Goal: Task Accomplishment & Management: Complete application form

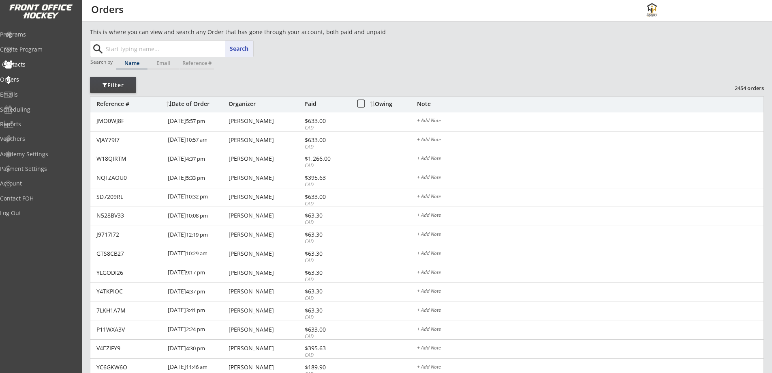
click at [33, 63] on div "Contacts" at bounding box center [38, 65] width 73 height 6
select select ""Players""
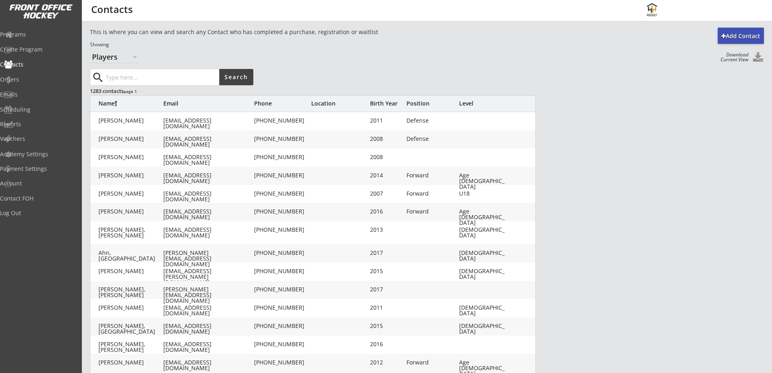
click at [750, 32] on div "Add Contact" at bounding box center [741, 36] width 46 height 8
select select ""Organizer""
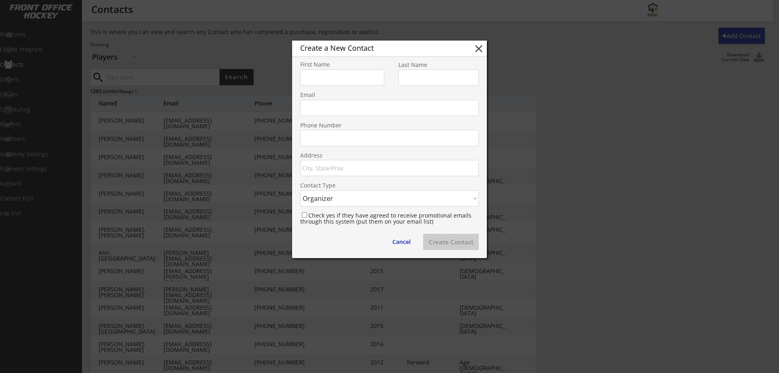
click at [343, 76] on input "input" at bounding box center [342, 77] width 84 height 16
type input "Steph"
type input "Morson"
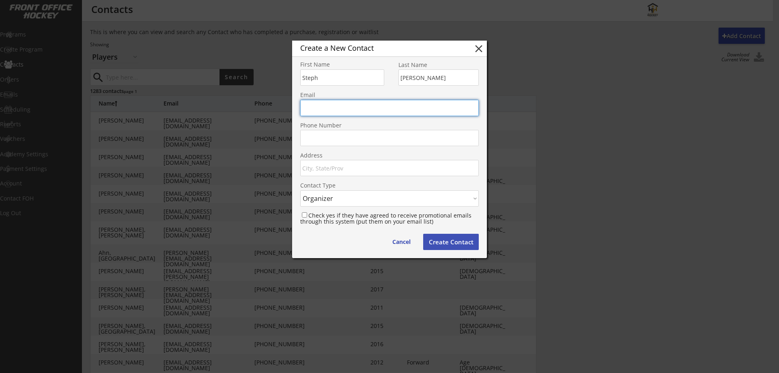
paste input "stephmorson2@gmail.com"
type input "stephmorson2@gmail.com"
click at [380, 163] on input "input" at bounding box center [389, 168] width 178 height 16
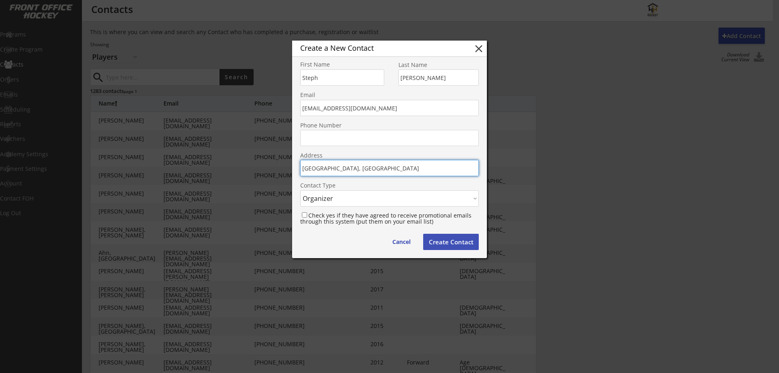
type input "Calgary, AB"
click at [381, 197] on select "Contact Type Organizer Registrant" at bounding box center [389, 198] width 178 height 16
click at [381, 198] on select "Contact Type Organizer Registrant" at bounding box center [389, 198] width 178 height 16
click at [311, 215] on label "Check yes if they have agreed to receive promotional emails through this system…" at bounding box center [385, 218] width 171 height 14
click at [305, 217] on input "Check yes if they have agreed to receive promotional emails through this system…" at bounding box center [304, 214] width 5 height 5
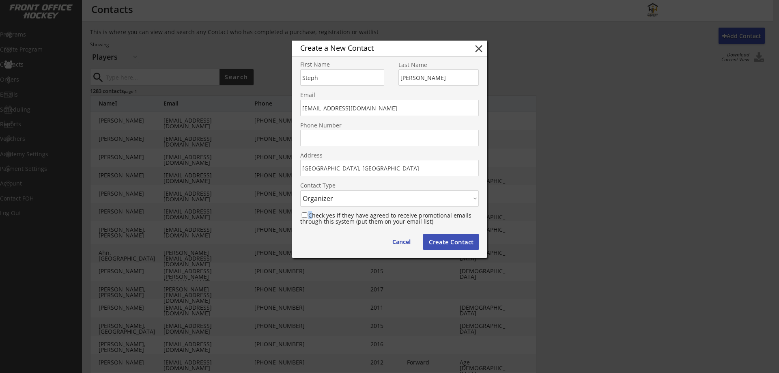
checkbox input "true"
click at [438, 245] on button "Create Contact" at bounding box center [451, 242] width 56 height 16
checkbox input "false"
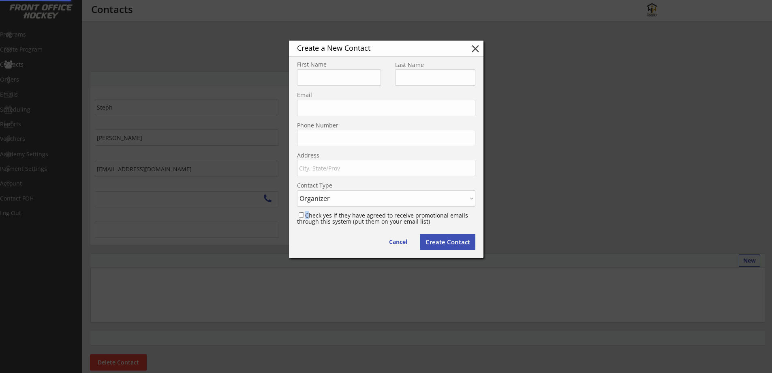
type input "Calgary, AB, Canada"
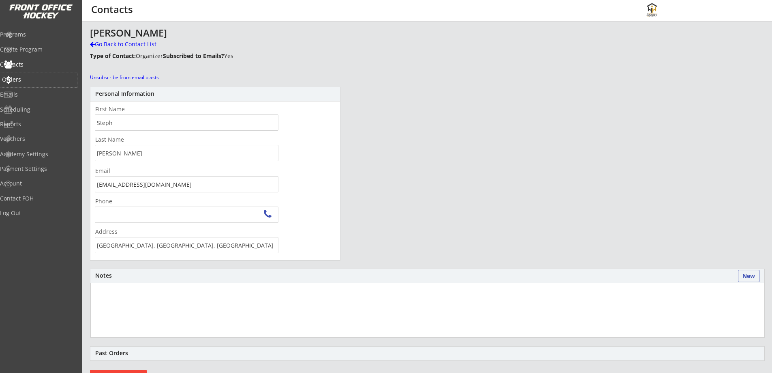
click at [29, 79] on div "Orders" at bounding box center [38, 80] width 73 height 6
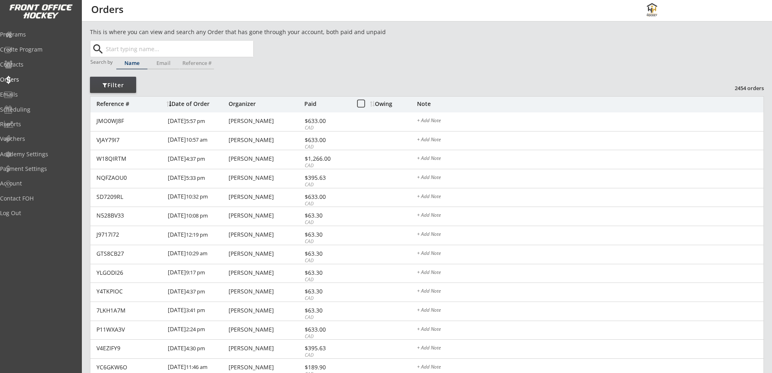
click at [124, 45] on input "text" at bounding box center [178, 49] width 149 height 16
type input "emme"
type input "emmett Sam"
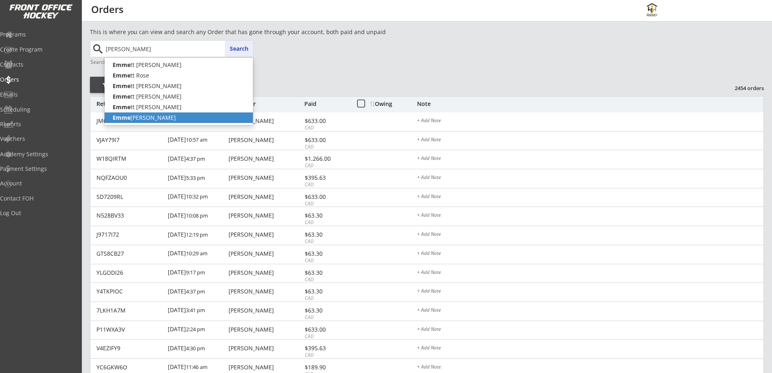
type input "Emmeline Johnson"
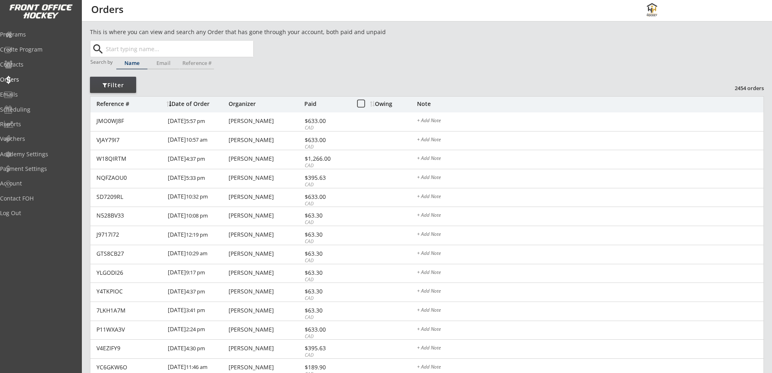
click at [144, 48] on input "text" at bounding box center [178, 49] width 149 height 16
type input "emm"
type input "emmett Sam"
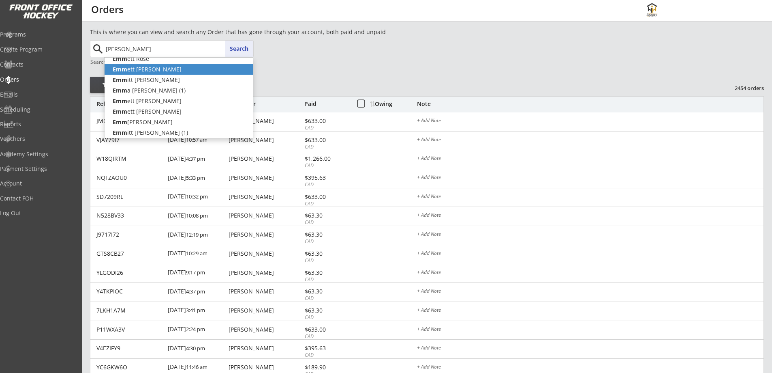
scroll to position [23, 0]
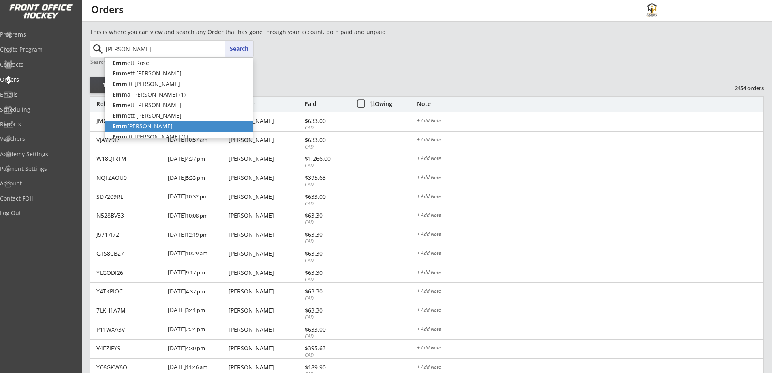
type input "Emmeline Johnson"
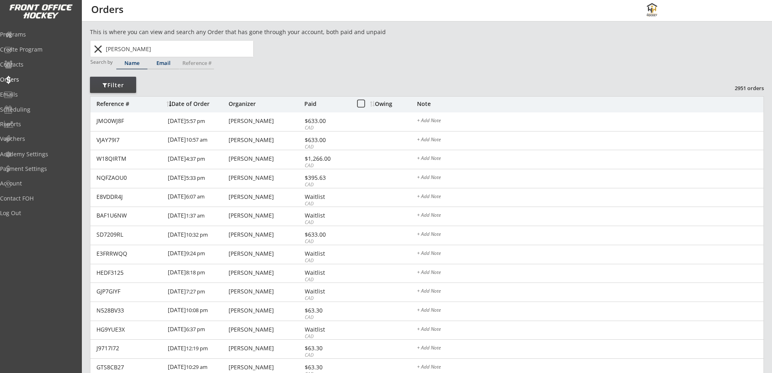
click at [167, 64] on div "Email" at bounding box center [163, 62] width 31 height 5
click at [167, 51] on input "text" at bounding box center [178, 49] width 149 height 16
type input "em"
type input "empireairltd@outlook.com"
type input "e"
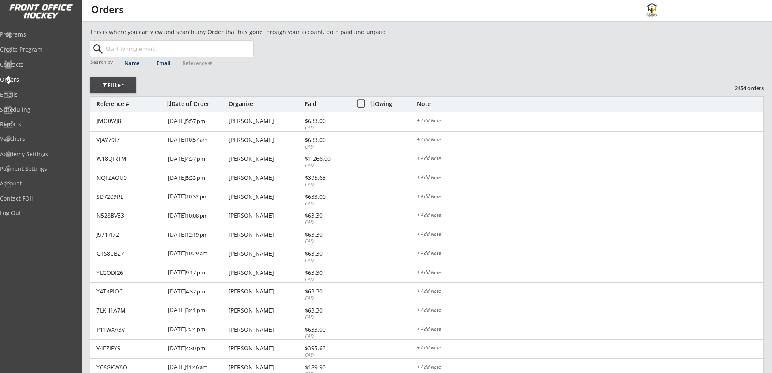
click at [131, 64] on div "Name" at bounding box center [131, 62] width 31 height 5
click at [125, 83] on div "Filter" at bounding box center [113, 85] width 46 height 8
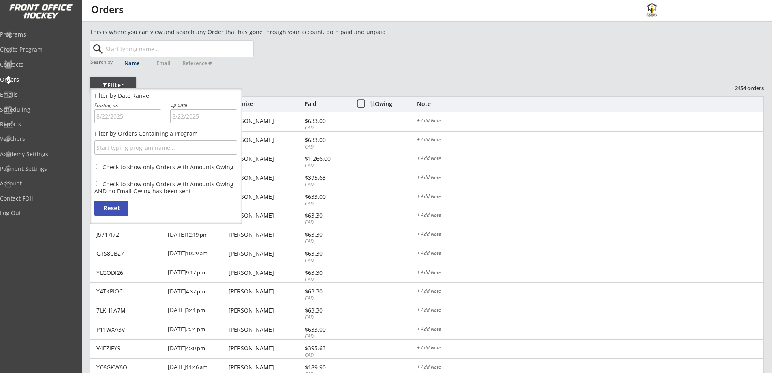
click at [247, 73] on div "Search by Name Email Reference #" at bounding box center [172, 66] width 164 height 16
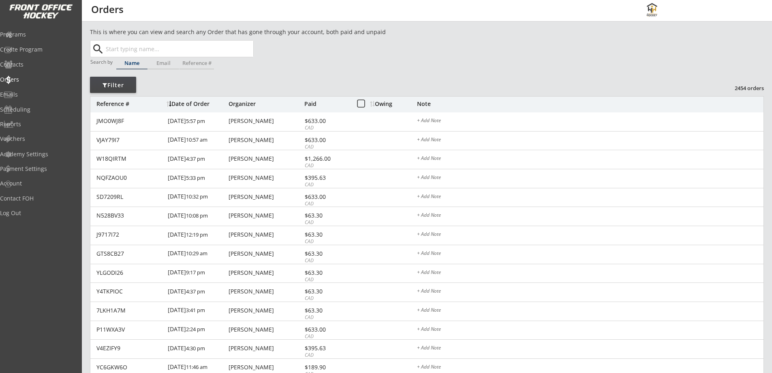
click at [239, 101] on div "Organizer" at bounding box center [266, 104] width 74 height 6
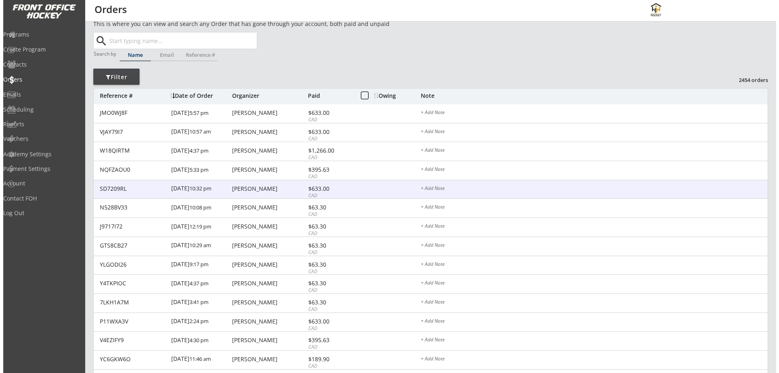
scroll to position [0, 0]
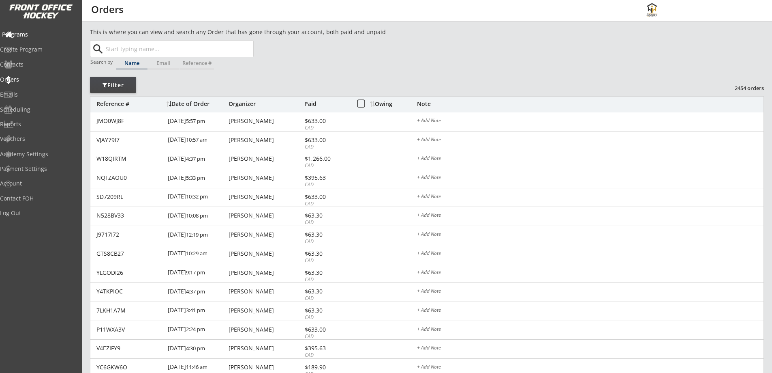
click at [39, 32] on div "Programs" at bounding box center [38, 35] width 73 height 6
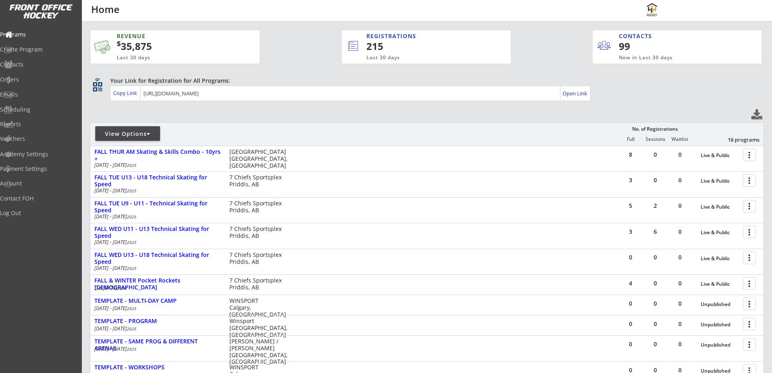
click at [120, 135] on div "View Options" at bounding box center [127, 134] width 65 height 8
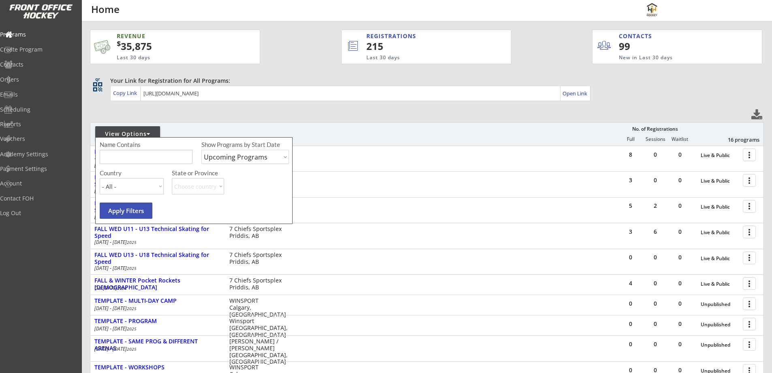
click at [215, 157] on select "Upcoming Programs Past Programs Specific Date Range" at bounding box center [246, 157] width 88 height 14
select select ""Past Programs""
click at [202, 150] on select "Upcoming Programs Past Programs Specific Date Range" at bounding box center [246, 157] width 88 height 14
click at [161, 160] on input "input" at bounding box center [146, 157] width 93 height 14
type input "calgary"
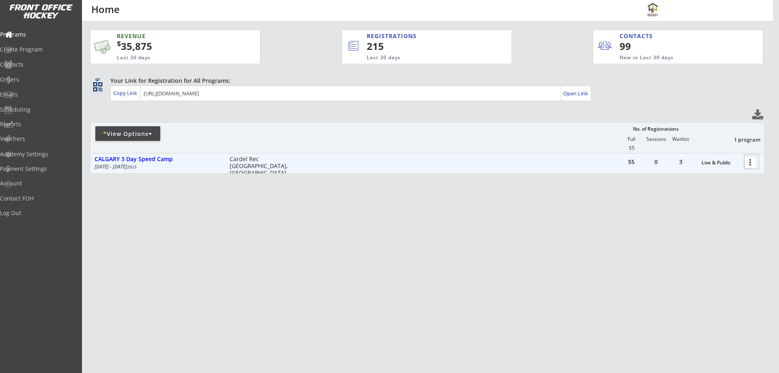
click at [746, 164] on div at bounding box center [751, 161] width 14 height 14
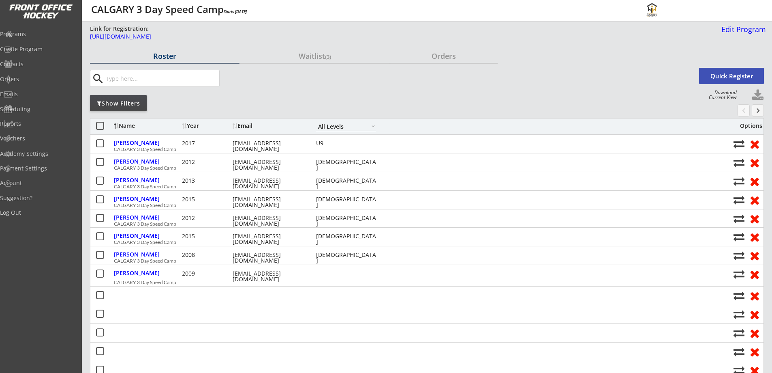
select select ""All Levels""
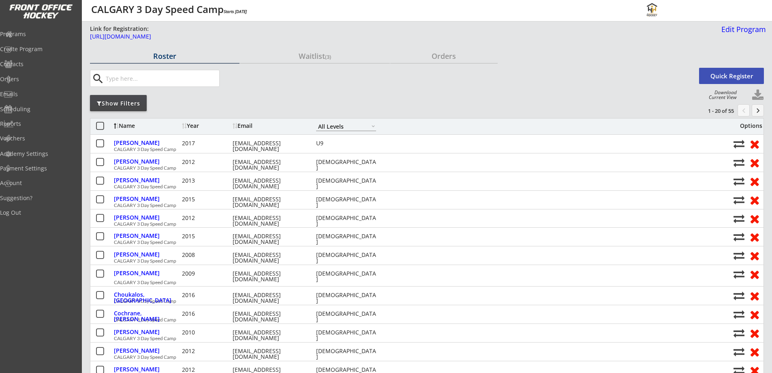
click at [192, 82] on input "input" at bounding box center [161, 78] width 115 height 16
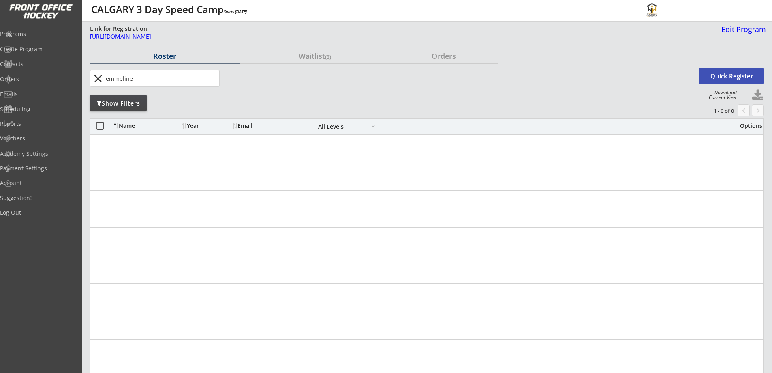
type input "emmeline"
click at [96, 78] on button "close" at bounding box center [97, 78] width 13 height 13
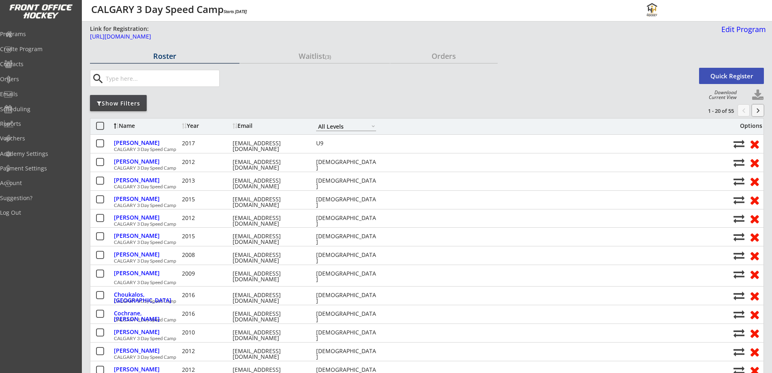
click at [757, 107] on button "keyboard_arrow_right" at bounding box center [758, 110] width 12 height 12
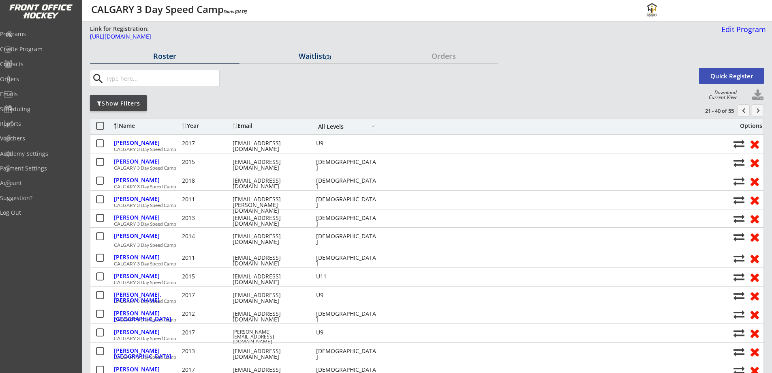
click at [293, 56] on div "Waitlist (3)" at bounding box center [315, 55] width 150 height 7
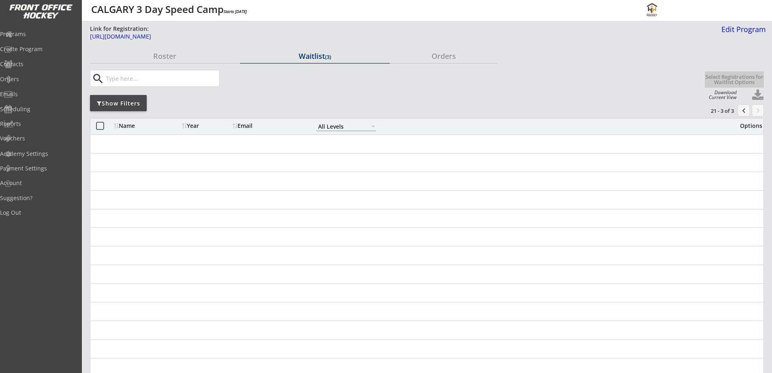
click at [741, 105] on button "chevron_left" at bounding box center [744, 110] width 12 height 12
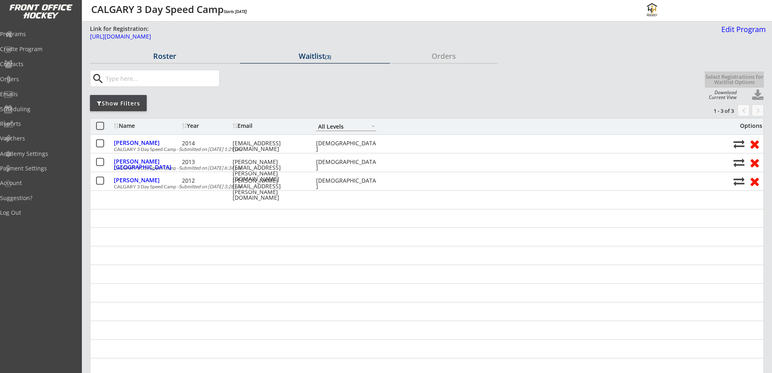
click at [167, 53] on div "Roster" at bounding box center [165, 55] width 150 height 7
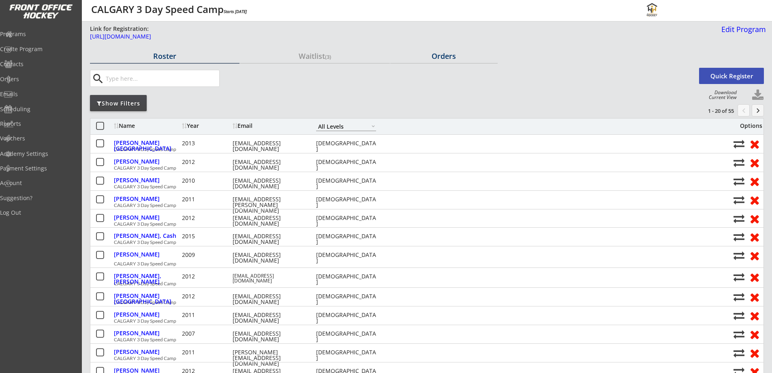
drag, startPoint x: 452, startPoint y: 50, endPoint x: 448, endPoint y: 59, distance: 9.5
click at [452, 50] on div "Orders" at bounding box center [443, 56] width 107 height 14
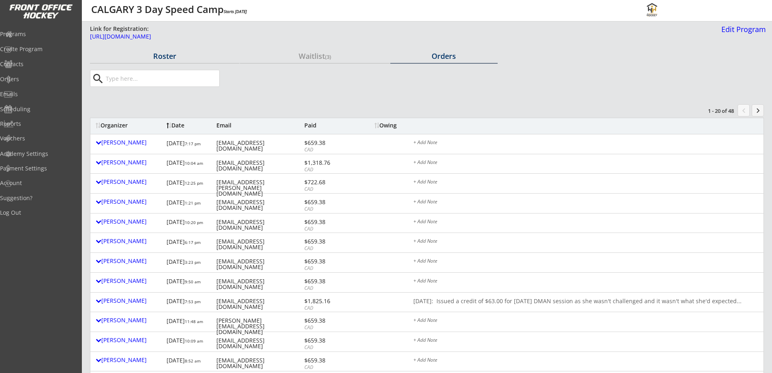
click at [170, 54] on div "Roster" at bounding box center [165, 55] width 150 height 7
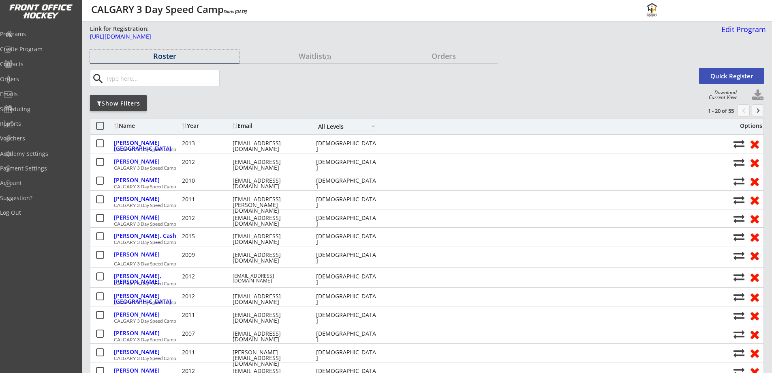
click at [127, 127] on div "Name" at bounding box center [147, 126] width 66 height 6
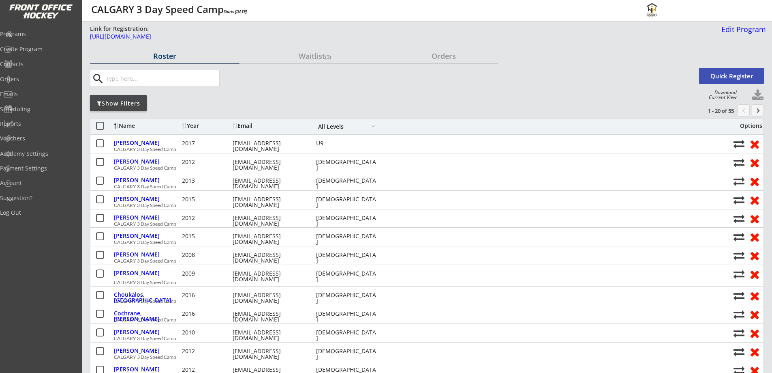
click at [756, 110] on button "keyboard_arrow_right" at bounding box center [758, 110] width 12 height 12
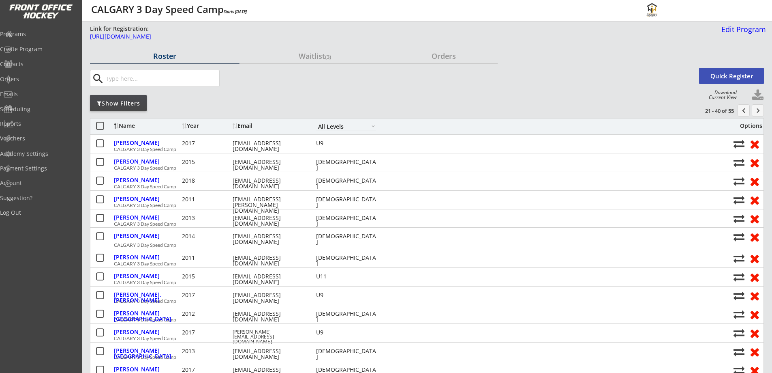
click at [760, 110] on button "keyboard_arrow_right" at bounding box center [758, 110] width 12 height 12
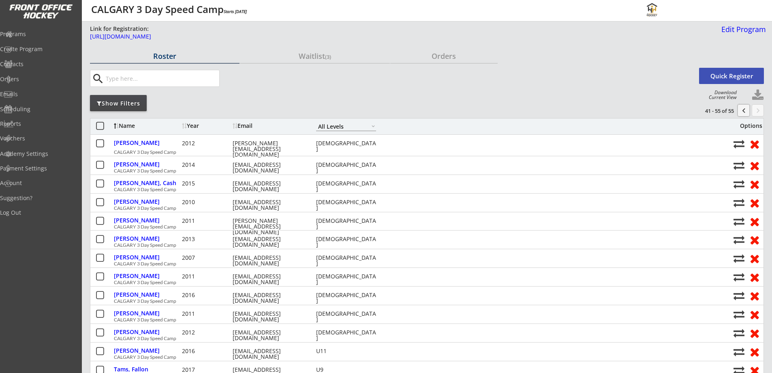
click at [745, 111] on button "chevron_left" at bounding box center [744, 110] width 12 height 12
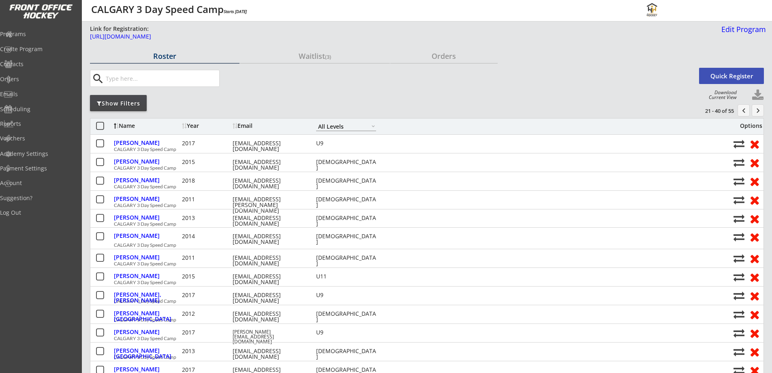
click at [745, 112] on button "chevron_left" at bounding box center [744, 110] width 12 height 12
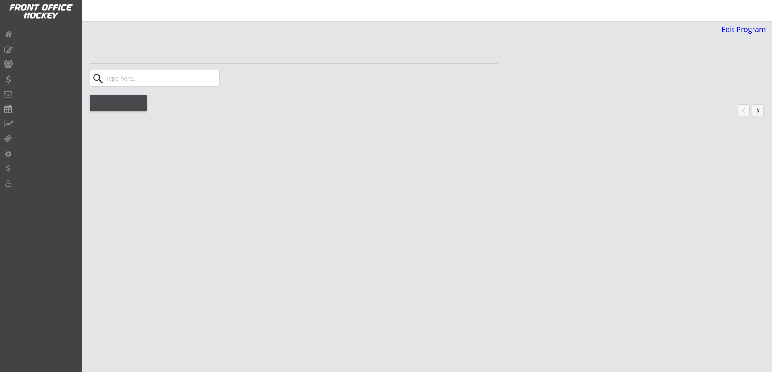
select select ""All Levels""
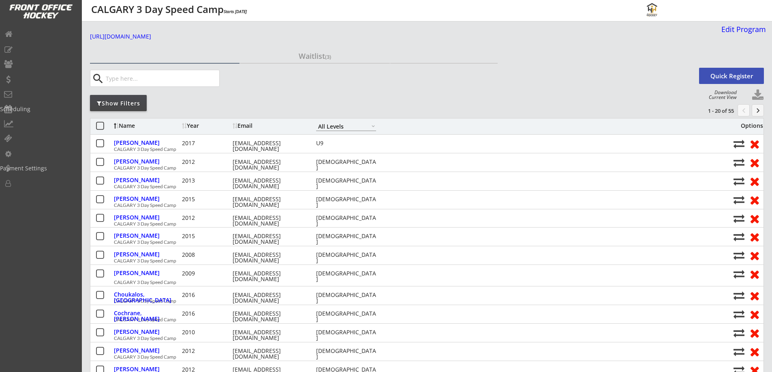
select select ""All Levels""
